Goal: Information Seeking & Learning: Learn about a topic

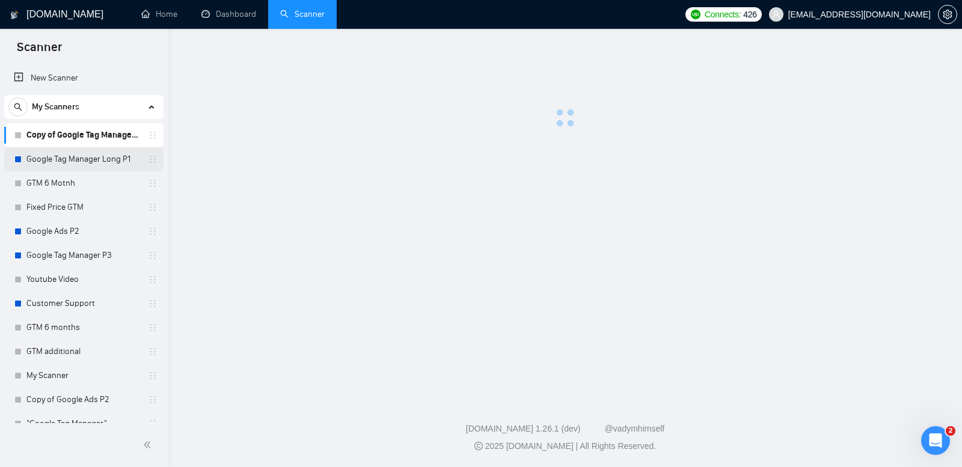
click at [91, 161] on link "Google Tag Manager Long P1" at bounding box center [83, 159] width 114 height 24
click at [114, 139] on link "Copy of Google Tag Manager Long P1" at bounding box center [83, 135] width 114 height 24
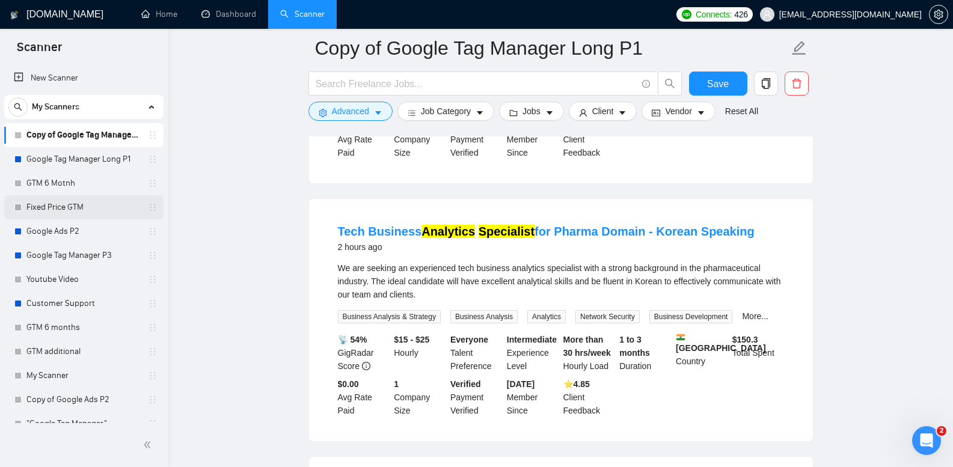
scroll to position [301, 0]
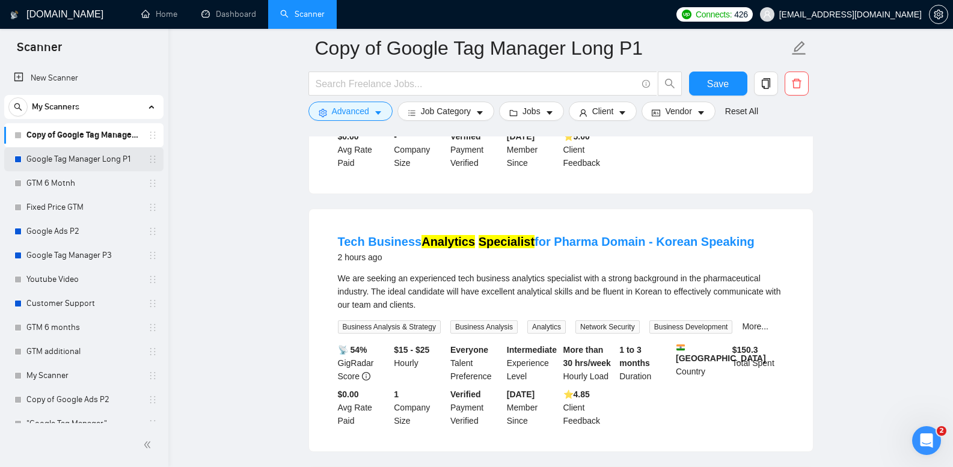
click at [95, 158] on link "Google Tag Manager Long P1" at bounding box center [83, 159] width 114 height 24
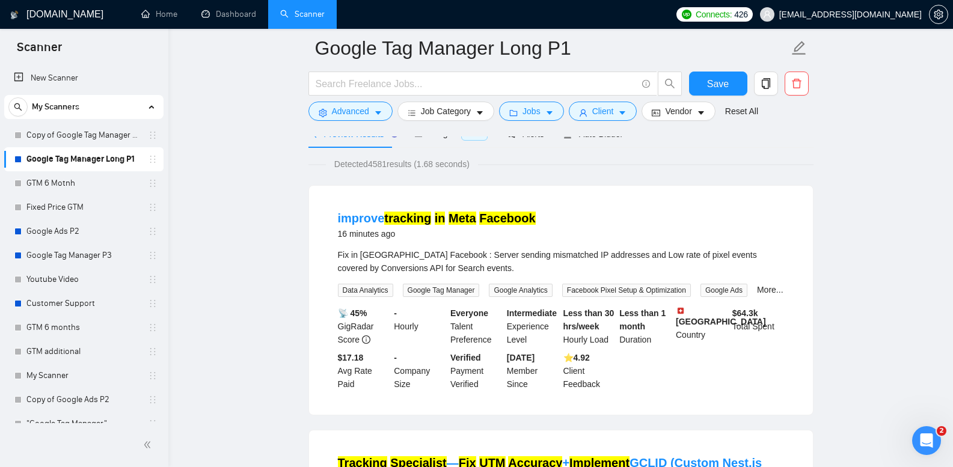
scroll to position [180, 0]
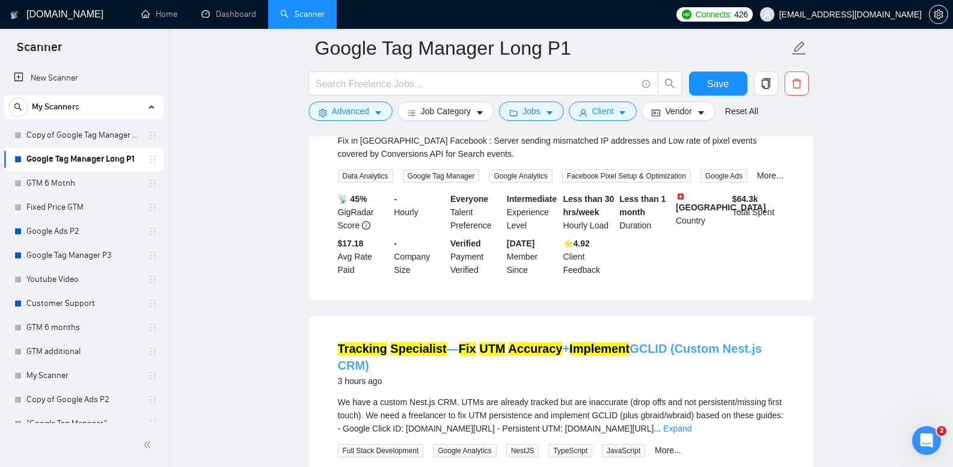
drag, startPoint x: 475, startPoint y: 350, endPoint x: 478, endPoint y: 344, distance: 6.5
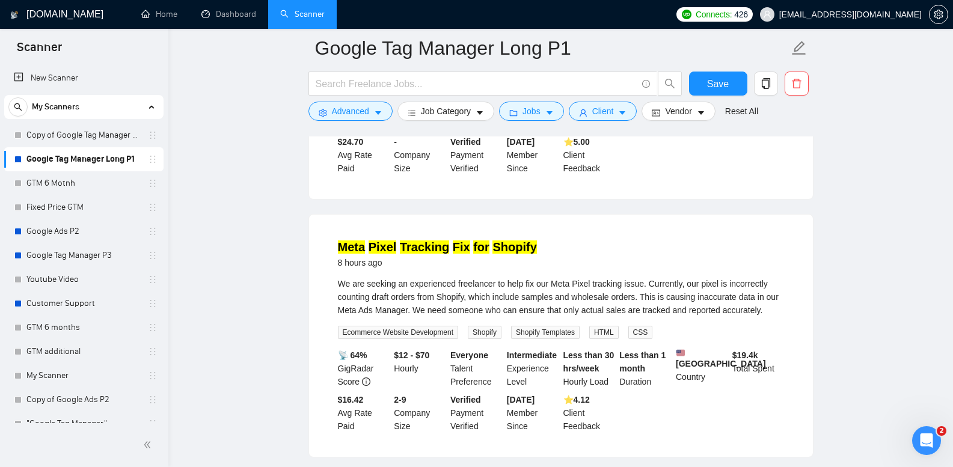
scroll to position [842, 0]
click at [87, 140] on link "Copy of Google Tag Manager Long P1" at bounding box center [83, 135] width 114 height 24
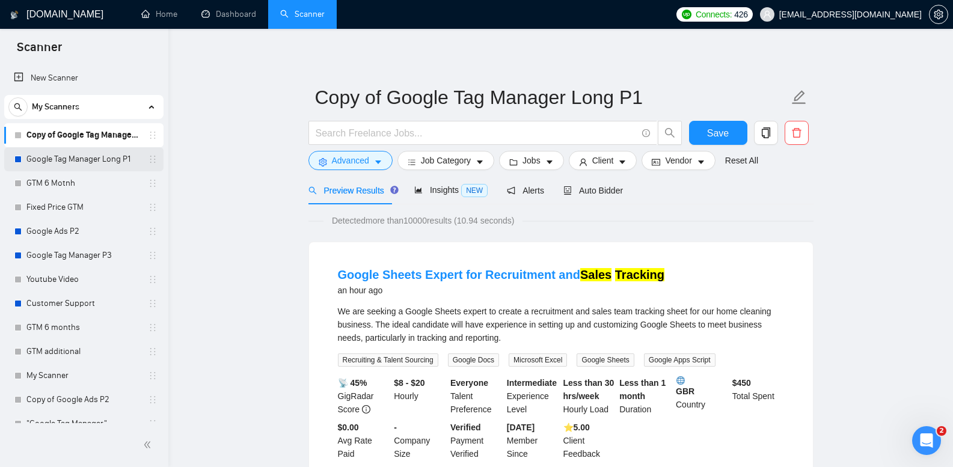
click at [99, 159] on link "Google Tag Manager Long P1" at bounding box center [83, 159] width 114 height 24
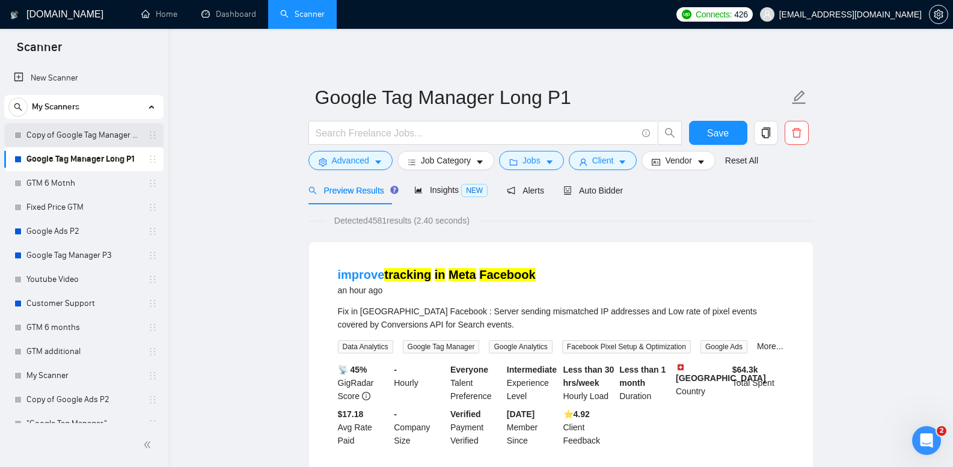
click at [105, 141] on link "Copy of Google Tag Manager Long P1" at bounding box center [83, 135] width 114 height 24
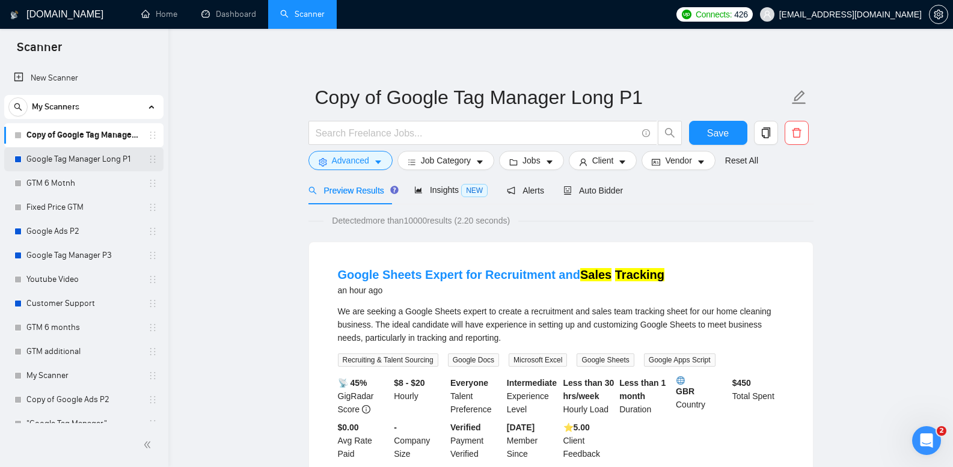
click at [63, 147] on link "Google Tag Manager Long P1" at bounding box center [83, 159] width 114 height 24
click at [73, 159] on link "Google Tag Manager Long P1" at bounding box center [83, 159] width 114 height 24
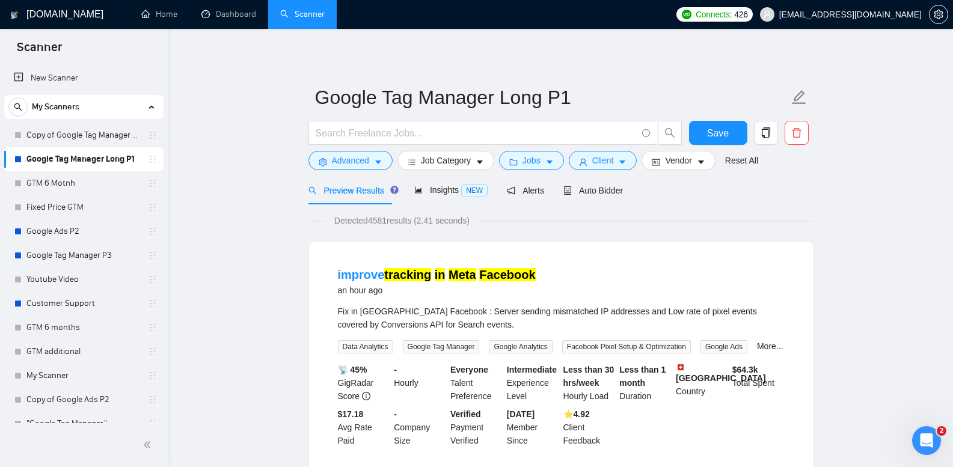
click at [105, 140] on link "Copy of Google Tag Manager Long P1" at bounding box center [83, 135] width 114 height 24
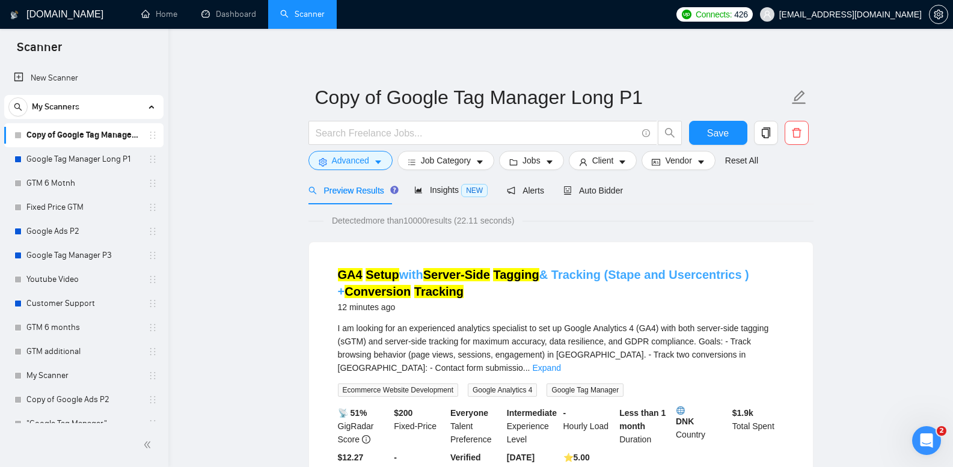
click at [564, 276] on link "GA4 Setup with Server-Side Tagging & Tracking (Stape and Usercentrics ) + Conve…" at bounding box center [543, 283] width 411 height 30
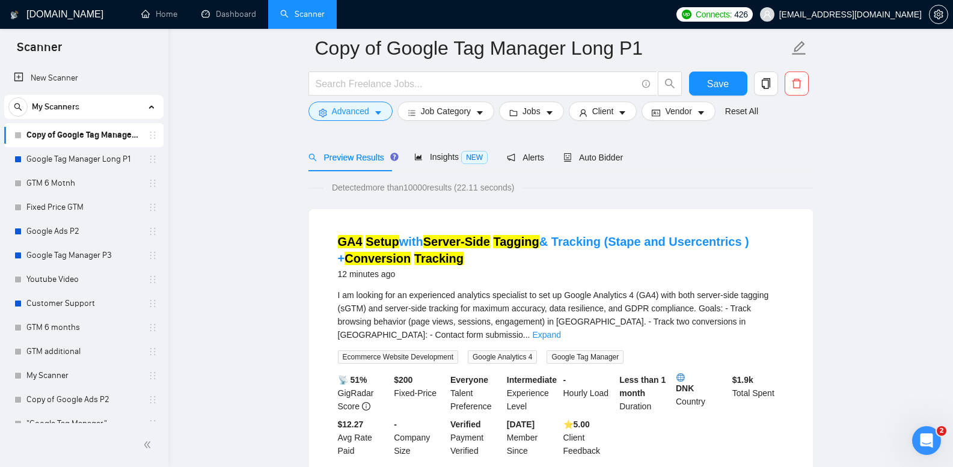
scroll to position [361, 0]
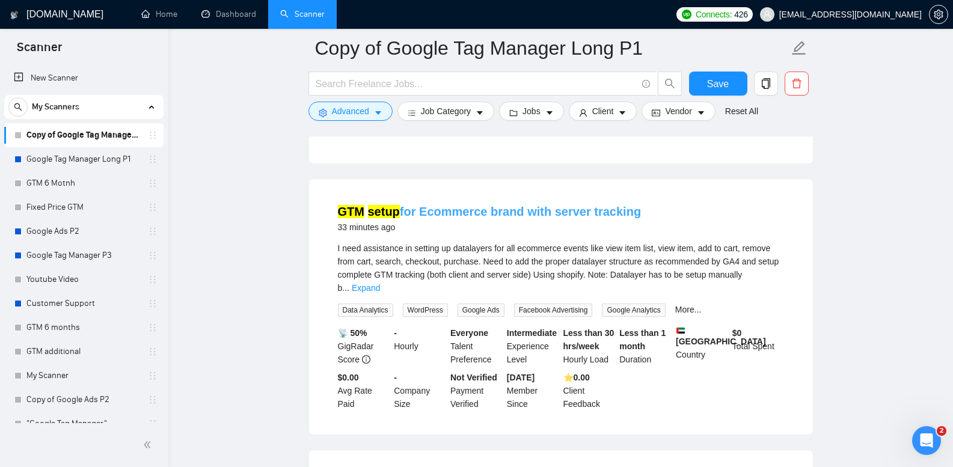
click at [484, 205] on link "GTM setup for Ecommerce brand with server tracking" at bounding box center [490, 211] width 304 height 13
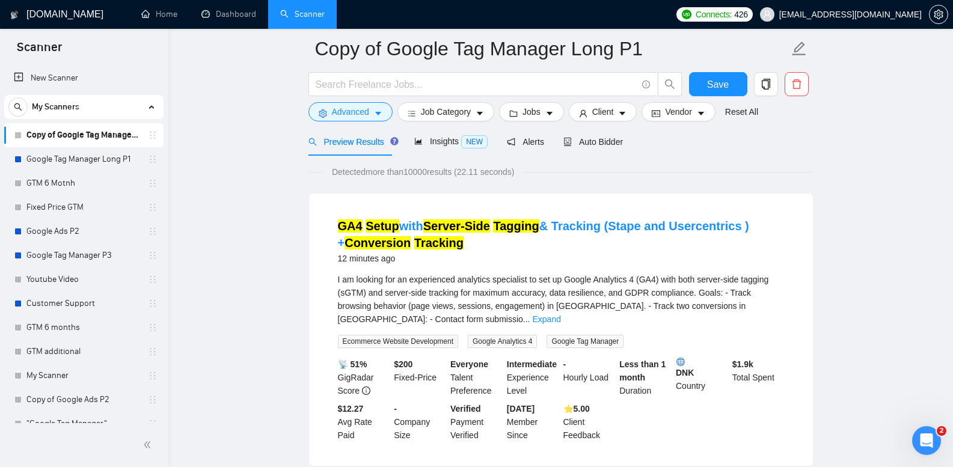
scroll to position [0, 0]
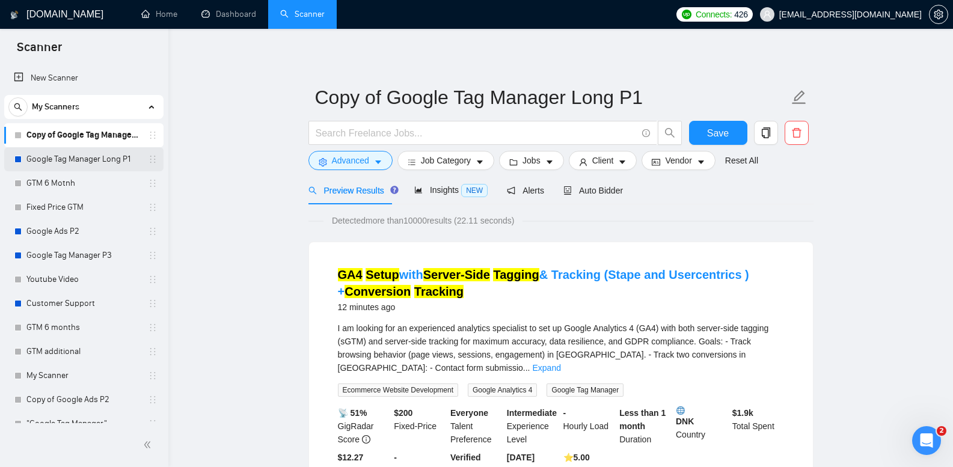
click at [97, 155] on link "Google Tag Manager Long P1" at bounding box center [83, 159] width 114 height 24
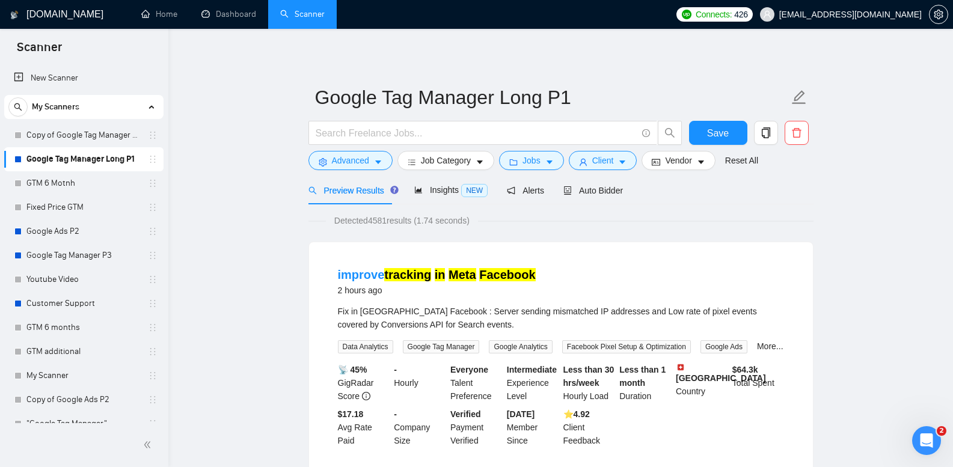
drag, startPoint x: 90, startPoint y: 138, endPoint x: 263, endPoint y: 142, distance: 173.3
click at [90, 138] on link "Copy of Google Tag Manager Long P1" at bounding box center [83, 135] width 114 height 24
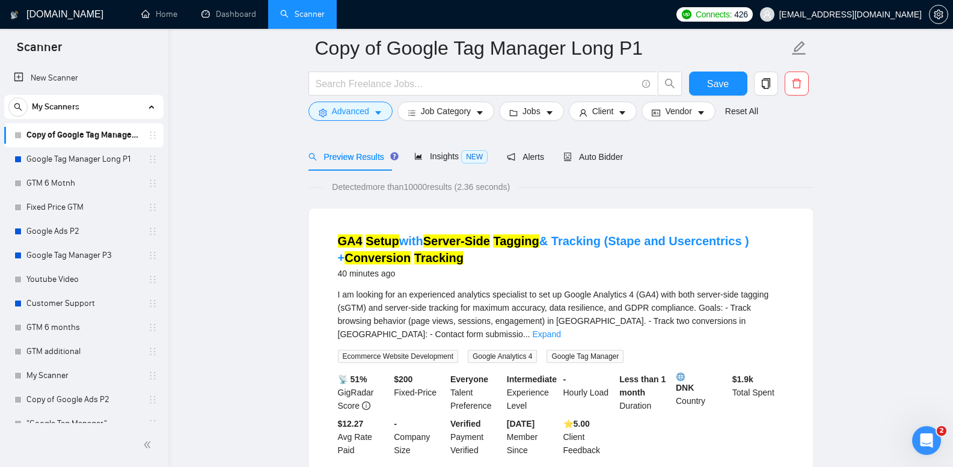
scroll to position [60, 0]
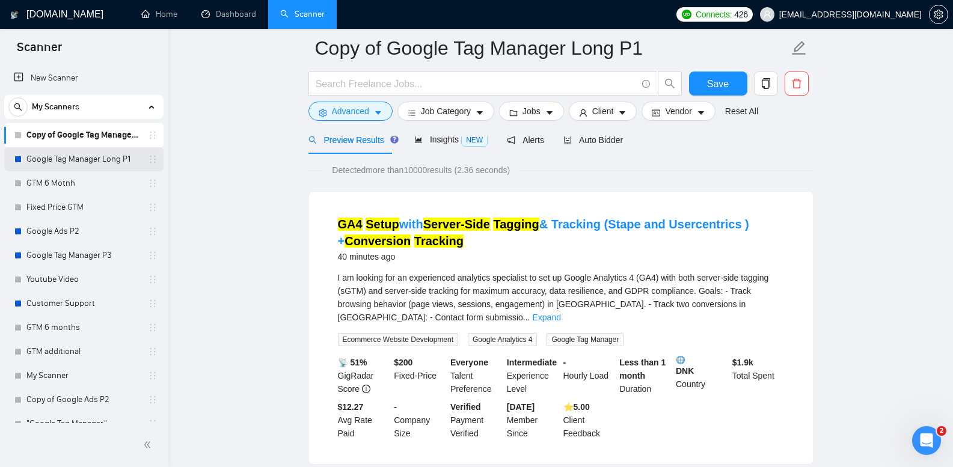
click at [105, 158] on link "Google Tag Manager Long P1" at bounding box center [83, 159] width 114 height 24
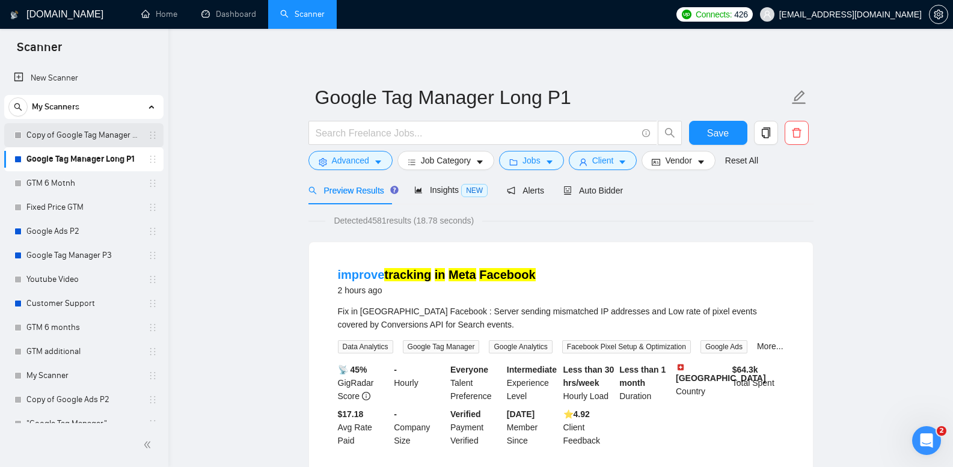
click at [105, 134] on link "Copy of Google Tag Manager Long P1" at bounding box center [83, 135] width 114 height 24
click at [103, 133] on link "Copy of Google Tag Manager Long P1" at bounding box center [83, 135] width 114 height 24
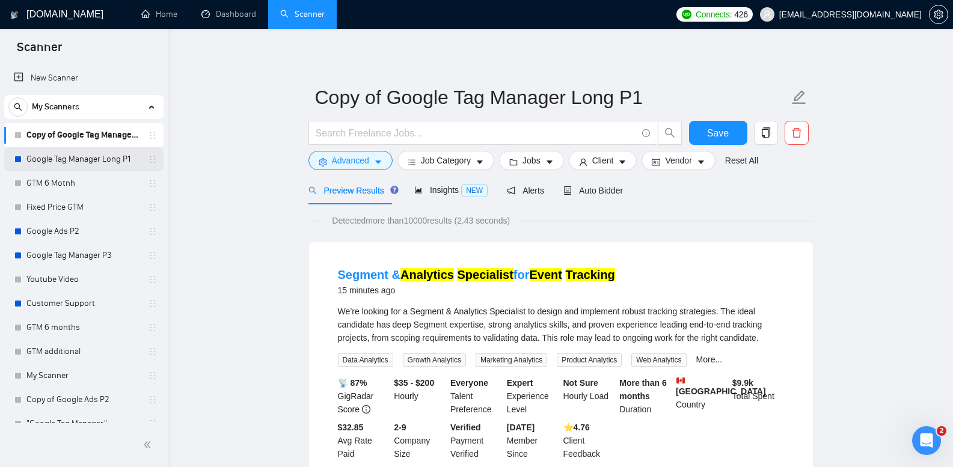
click at [94, 158] on link "Google Tag Manager Long P1" at bounding box center [83, 159] width 114 height 24
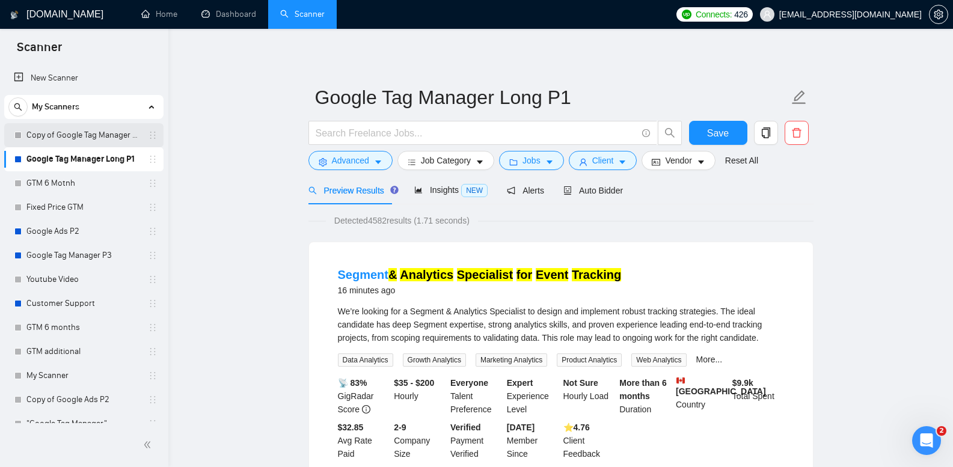
click at [97, 135] on link "Copy of Google Tag Manager Long P1" at bounding box center [83, 135] width 114 height 24
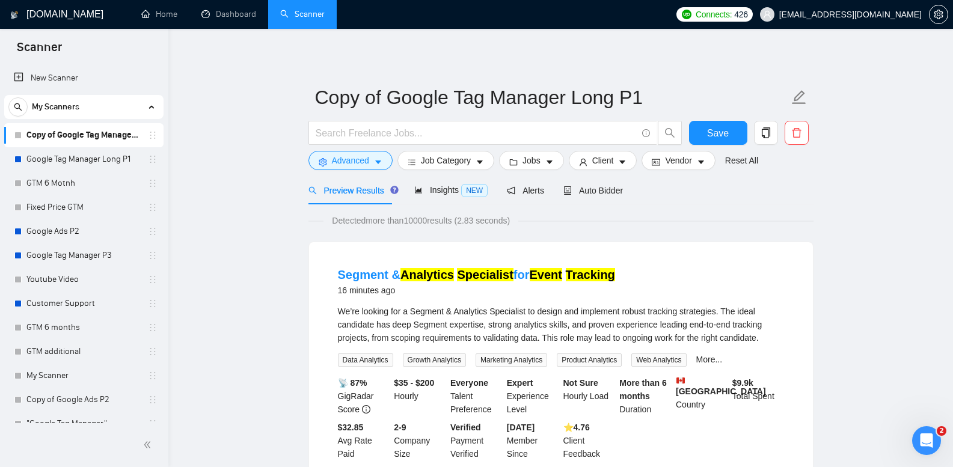
click at [88, 161] on link "Google Tag Manager Long P1" at bounding box center [83, 159] width 114 height 24
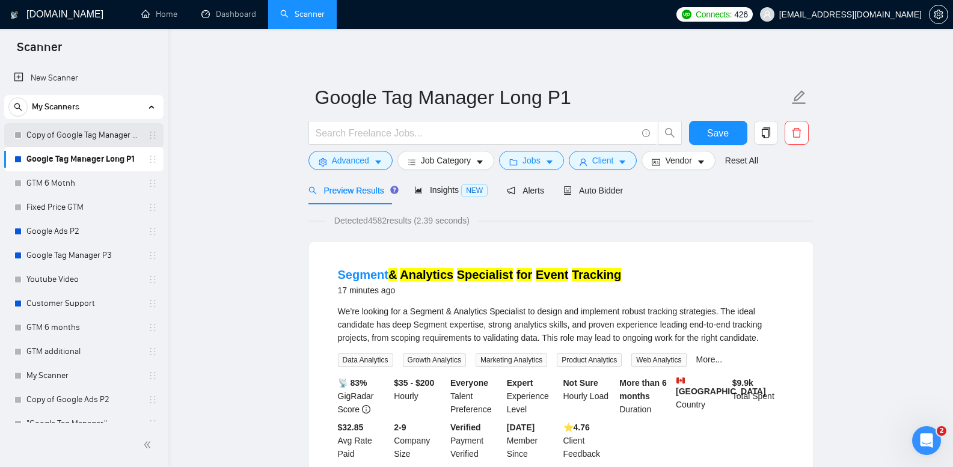
click at [105, 137] on link "Copy of Google Tag Manager Long P1" at bounding box center [83, 135] width 114 height 24
